Goal: Information Seeking & Learning: Check status

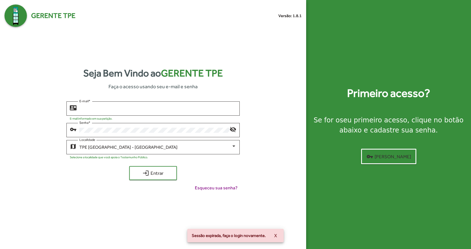
type input "**********"
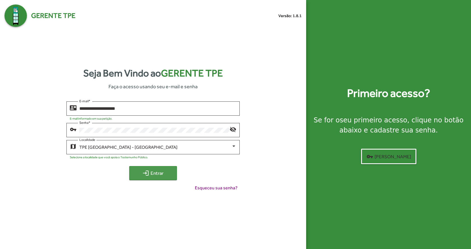
click at [143, 171] on mat-icon "login" at bounding box center [146, 173] width 7 height 7
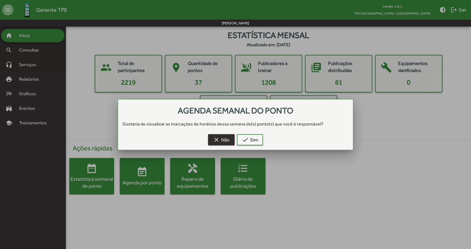
click at [225, 139] on span "clear Não" at bounding box center [221, 140] width 17 height 10
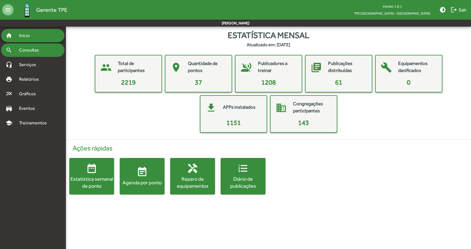
click at [35, 48] on span "Consultas" at bounding box center [31, 50] width 31 height 7
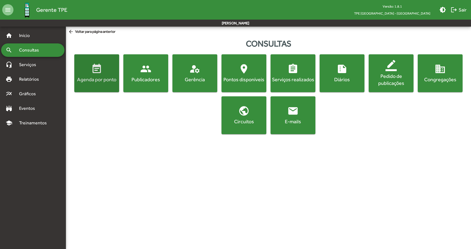
click at [106, 81] on div "Agenda por ponto" at bounding box center [96, 79] width 43 height 7
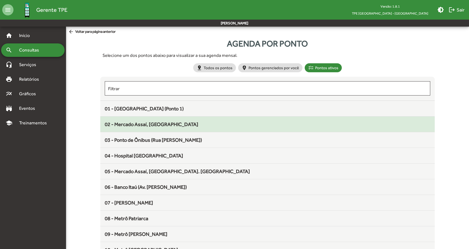
click at [152, 125] on span "02 - Mercado Assaí, [GEOGRAPHIC_DATA]" at bounding box center [151, 125] width 93 height 6
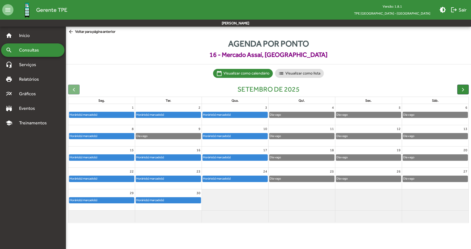
click at [253, 115] on div "Horário(s) marcado(s)" at bounding box center [235, 115] width 65 height 6
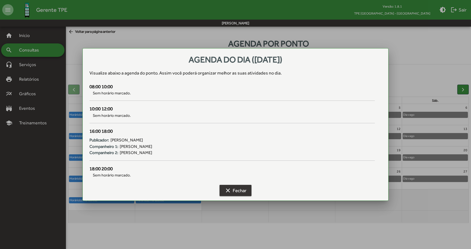
click at [235, 192] on span "clear Fechar" at bounding box center [236, 191] width 22 height 10
